Goal: Task Accomplishment & Management: Manage account settings

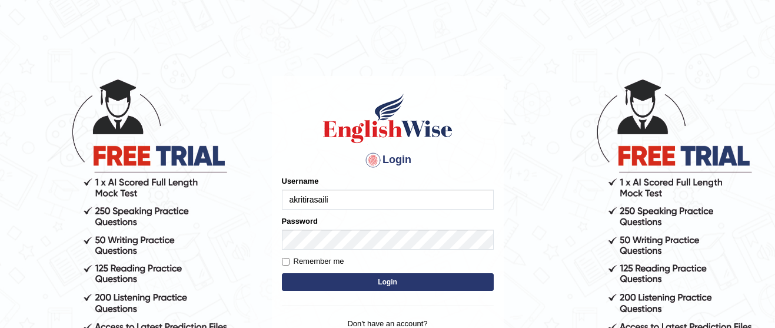
type input "akritirasaili"
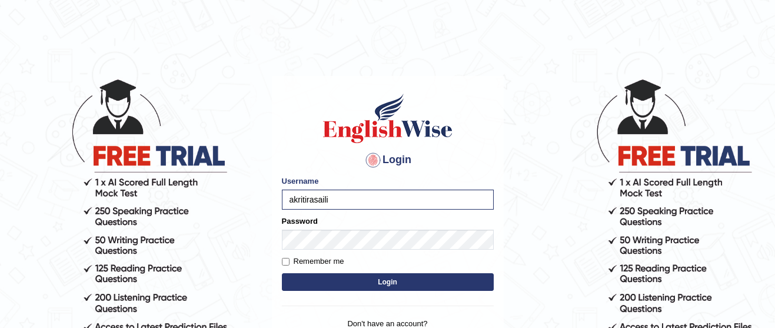
click at [299, 275] on button "Login" at bounding box center [388, 282] width 212 height 18
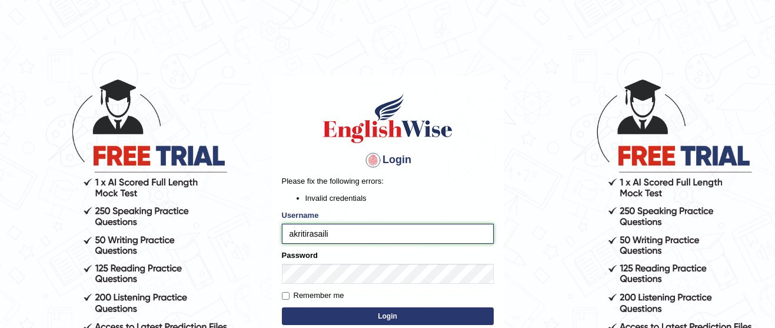
click at [335, 234] on input "akritirasaili" at bounding box center [388, 234] width 212 height 20
